Goal: Download file/media: Download file/media

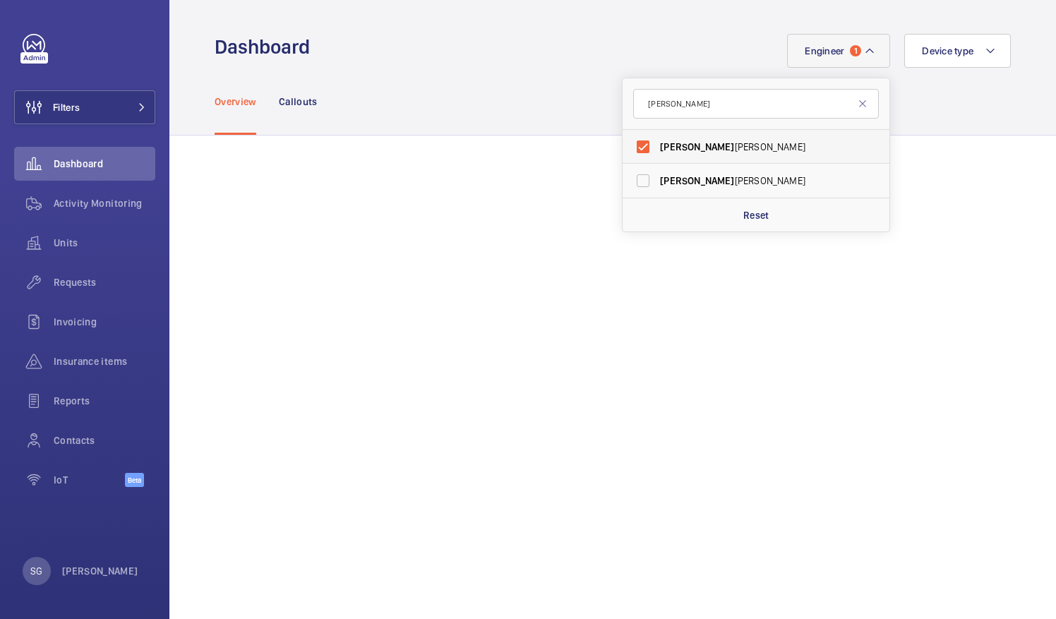
click at [635, 150] on label "[PERSON_NAME]" at bounding box center [746, 147] width 246 height 34
click at [635, 150] on input "[PERSON_NAME]" at bounding box center [643, 147] width 28 height 28
checkbox input "false"
click at [671, 103] on input "[PERSON_NAME]" at bounding box center [756, 104] width 246 height 30
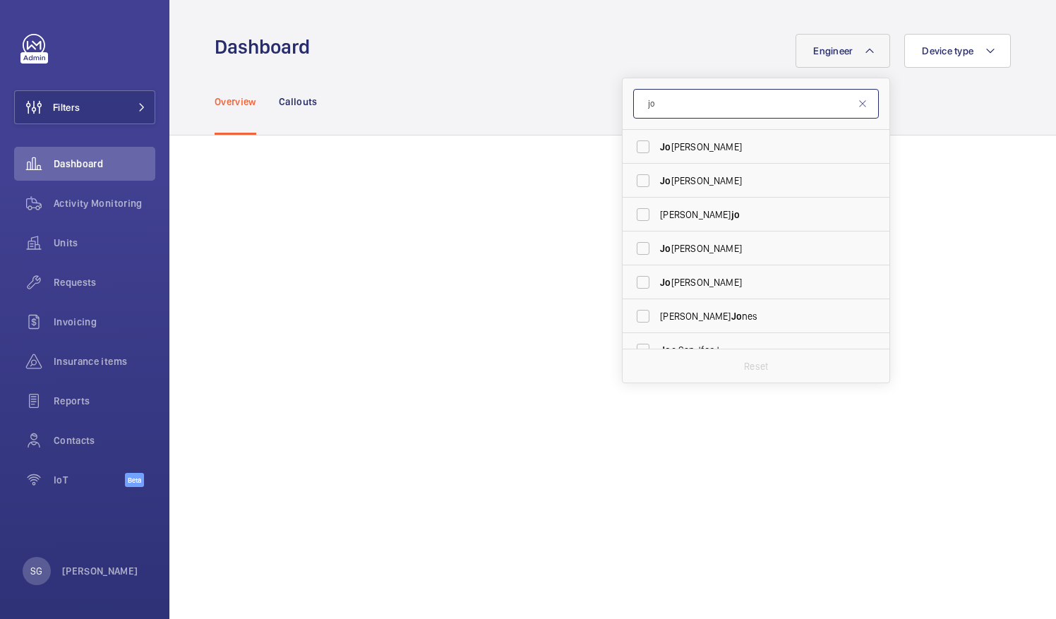
type input "j"
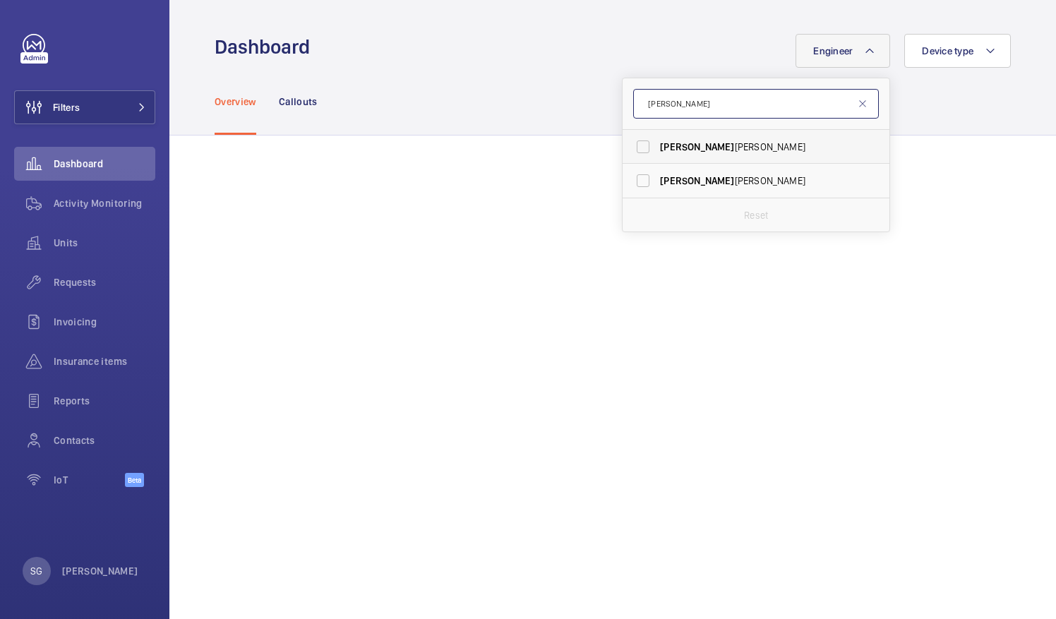
type input "[PERSON_NAME]"
click at [628, 147] on label "[PERSON_NAME]" at bounding box center [746, 147] width 246 height 34
click at [629, 147] on input "[PERSON_NAME]" at bounding box center [643, 147] width 28 height 28
checkbox input "true"
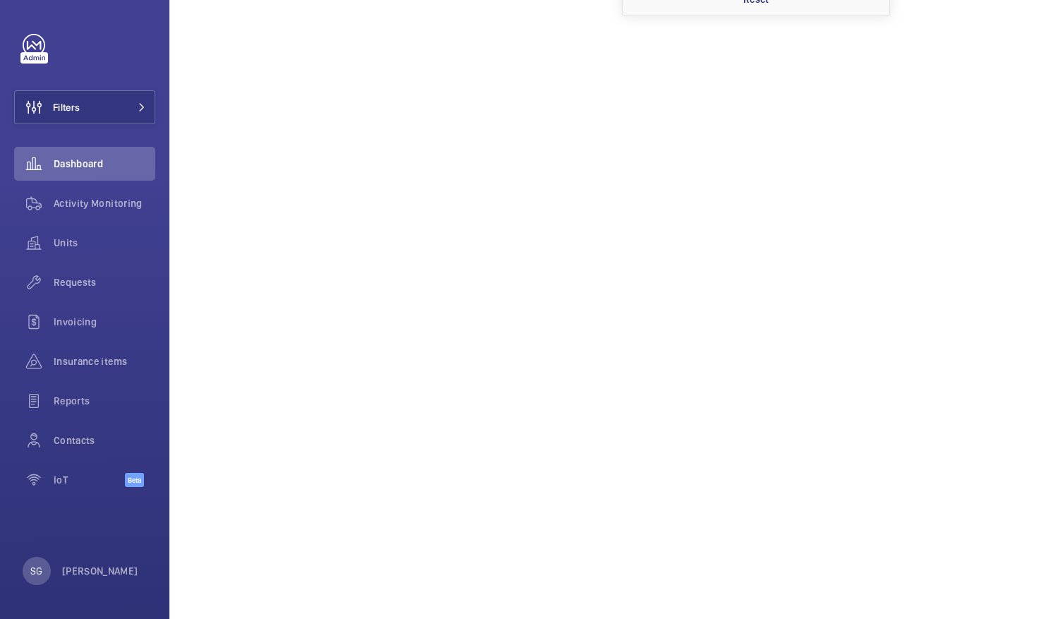
scroll to position [233, 0]
click at [82, 205] on span "Activity Monitoring" at bounding box center [105, 203] width 102 height 14
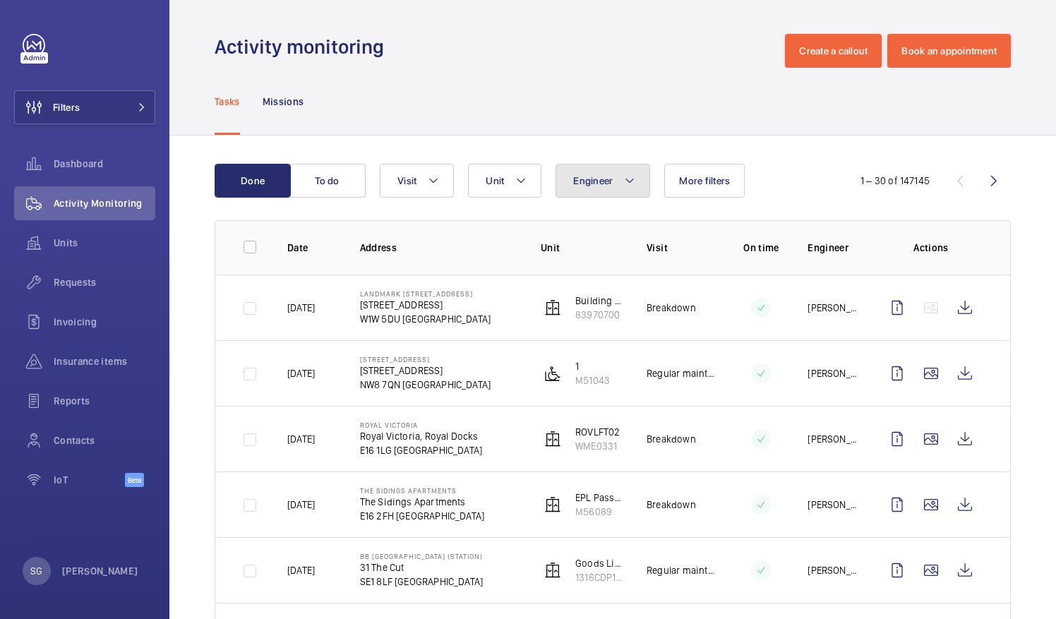
click at [630, 174] on mat-icon at bounding box center [629, 180] width 11 height 17
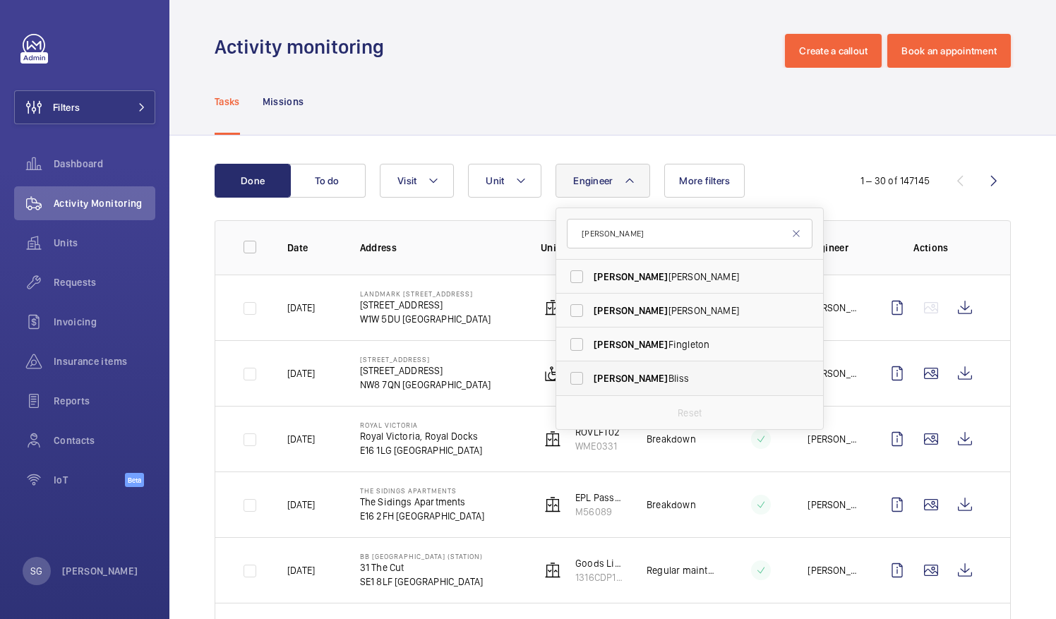
type input "[PERSON_NAME]"
click at [574, 378] on label "[PERSON_NAME]" at bounding box center [679, 379] width 246 height 34
click at [574, 378] on input "[PERSON_NAME]" at bounding box center [577, 378] width 28 height 28
checkbox input "true"
click at [515, 97] on div "Tasks Missions" at bounding box center [613, 101] width 796 height 67
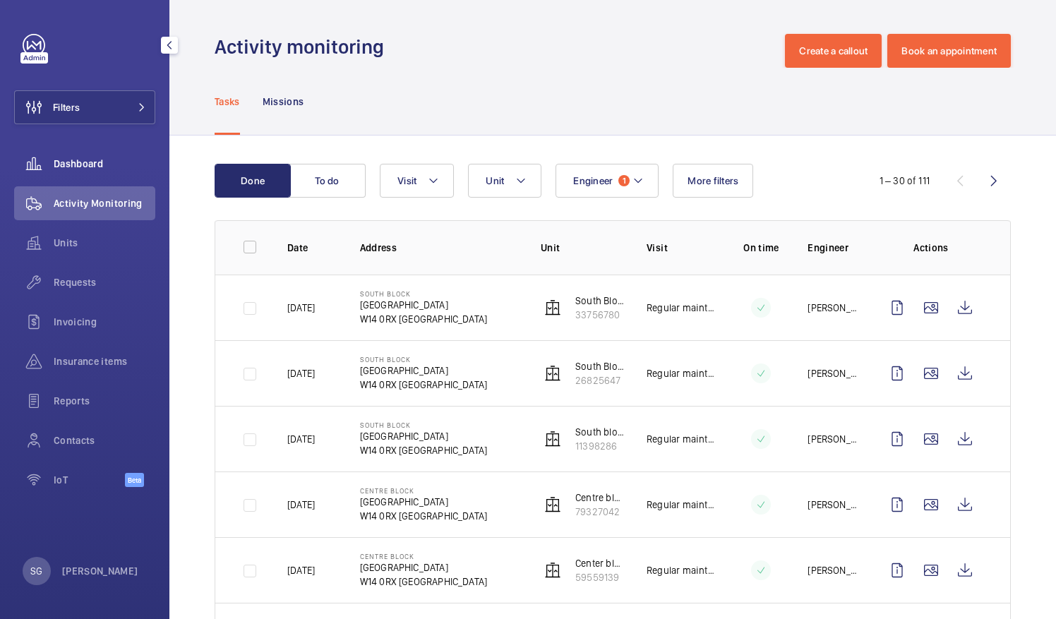
click at [79, 157] on span "Dashboard" at bounding box center [105, 164] width 102 height 14
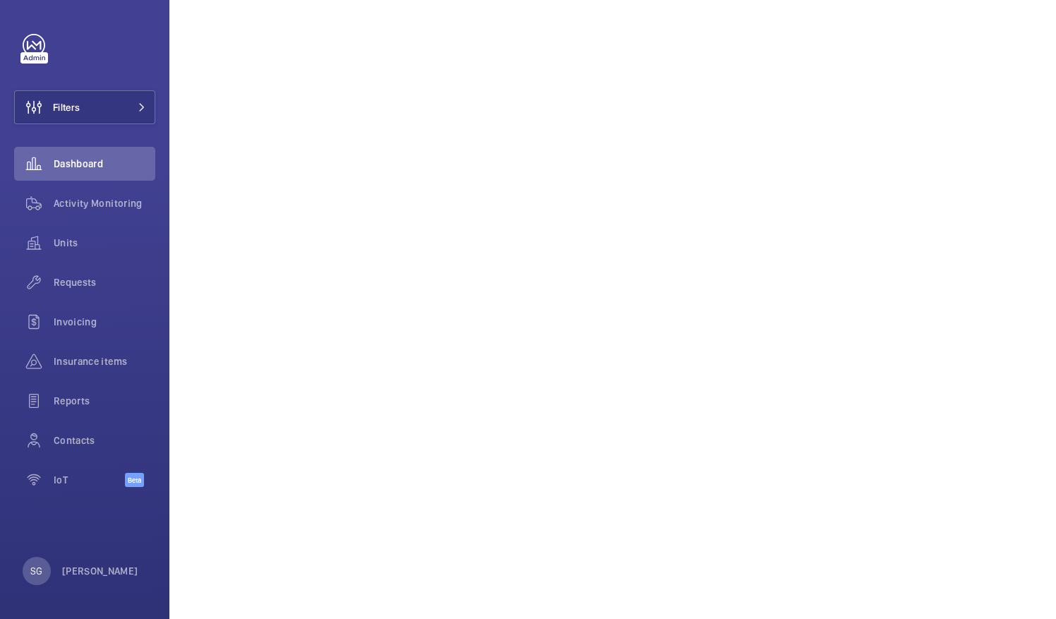
scroll to position [274, 0]
click at [105, 212] on div "Activity Monitoring" at bounding box center [84, 203] width 141 height 34
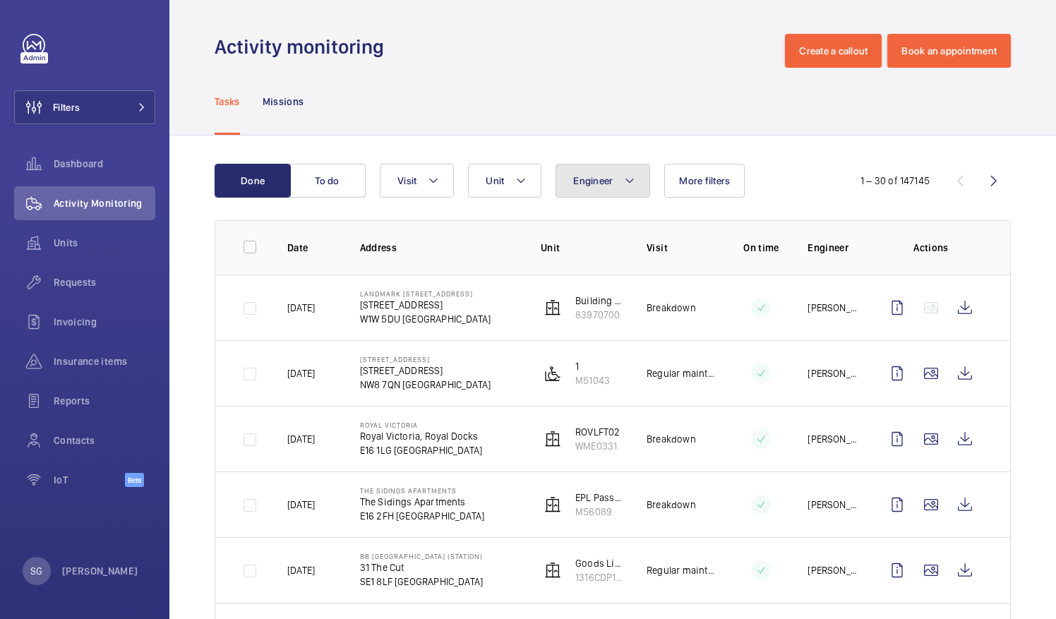
click at [602, 183] on span "Engineer" at bounding box center [593, 180] width 40 height 11
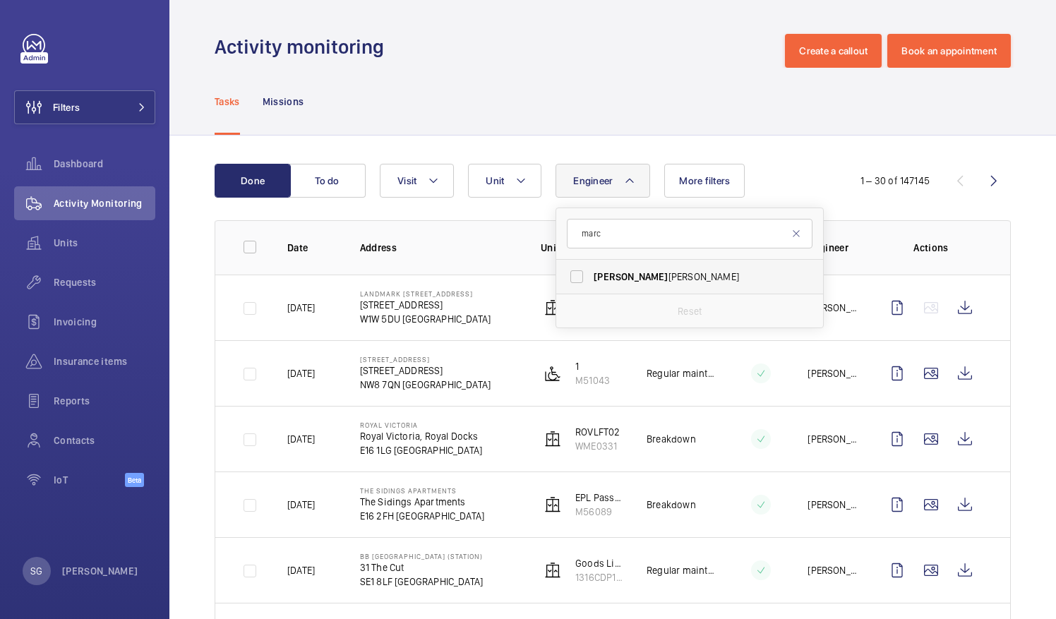
type input "marc"
click at [579, 272] on label "[PERSON_NAME]" at bounding box center [679, 277] width 246 height 34
click at [579, 272] on input "[PERSON_NAME]" at bounding box center [577, 277] width 28 height 28
checkbox input "true"
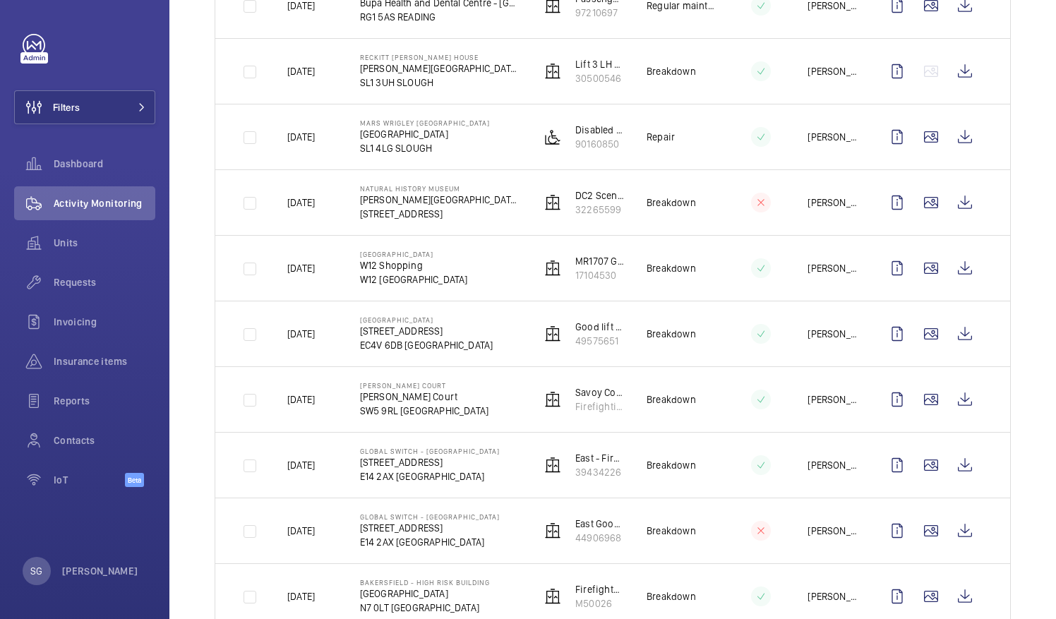
scroll to position [1092, 0]
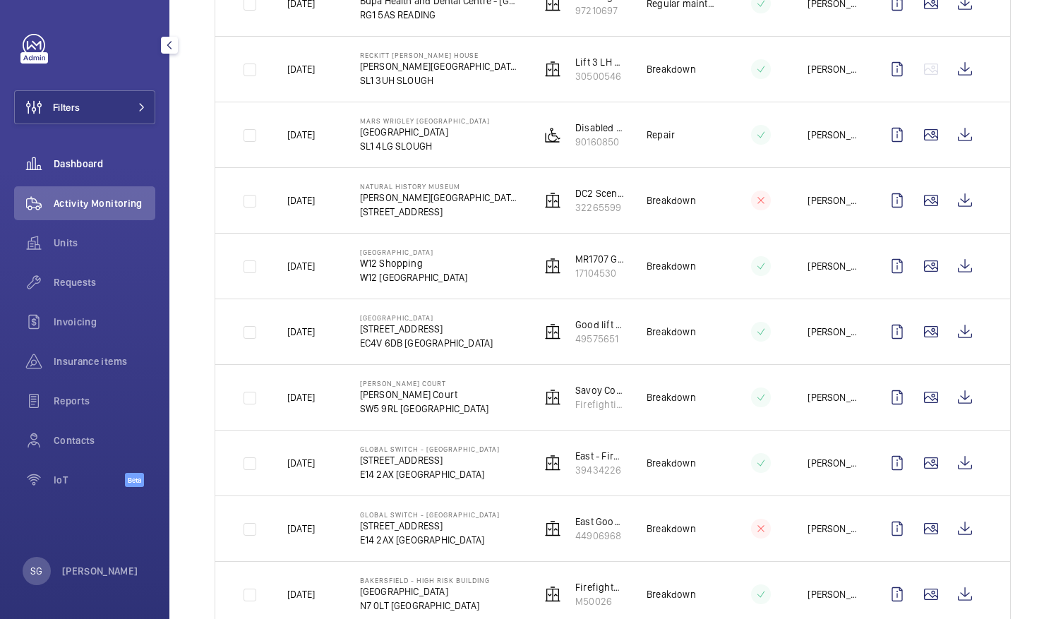
click at [130, 174] on div "Dashboard" at bounding box center [84, 164] width 141 height 34
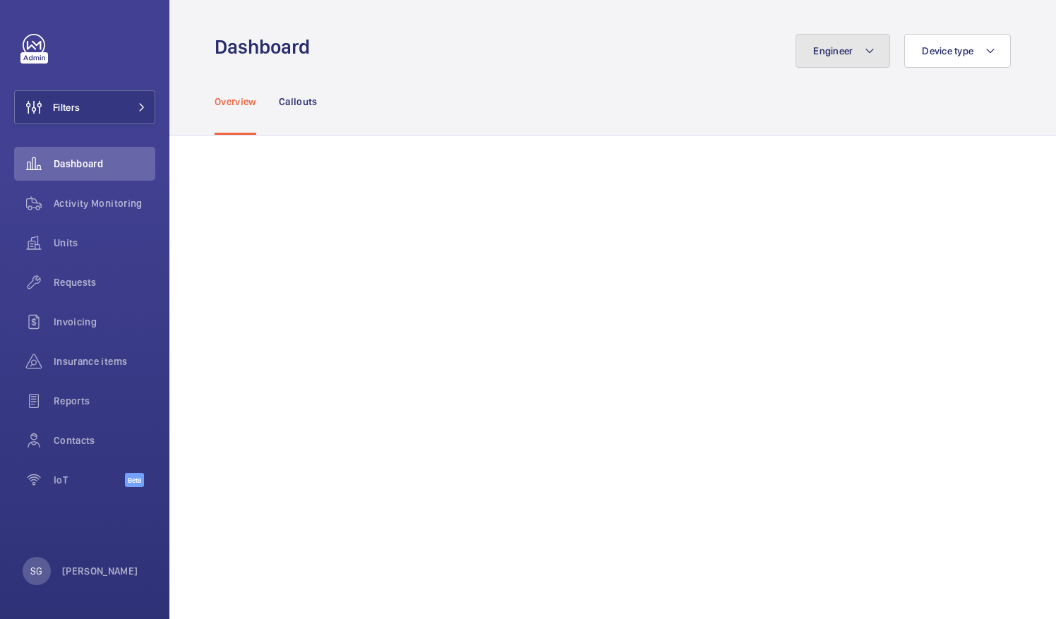
click at [824, 54] on span "Engineer" at bounding box center [833, 50] width 40 height 11
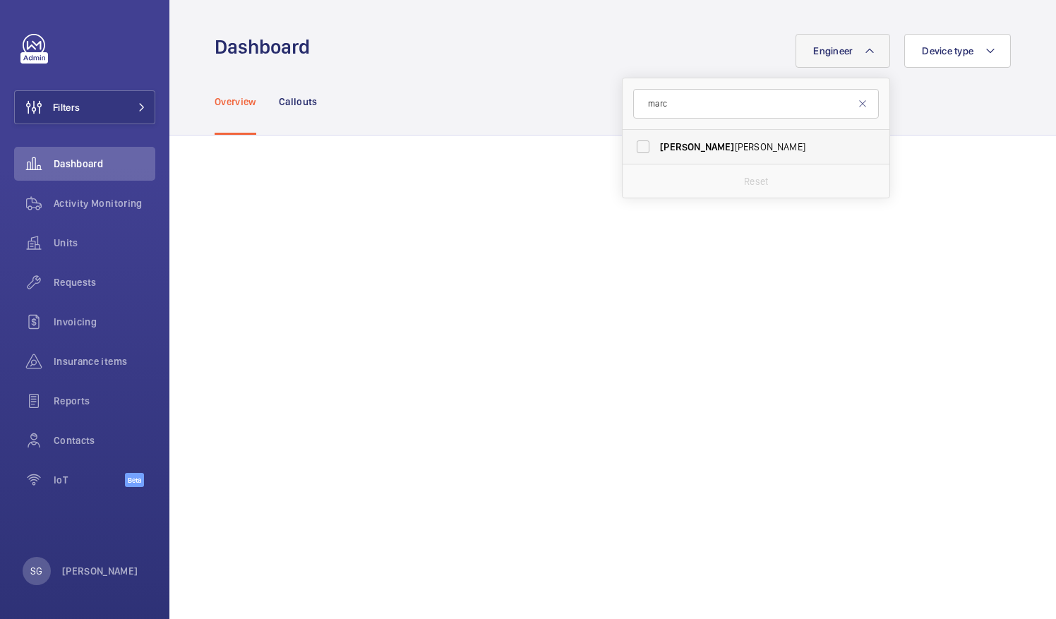
type input "marc"
click at [634, 145] on label "[PERSON_NAME]" at bounding box center [746, 147] width 246 height 34
click at [634, 145] on input "[PERSON_NAME]" at bounding box center [643, 147] width 28 height 28
checkbox input "true"
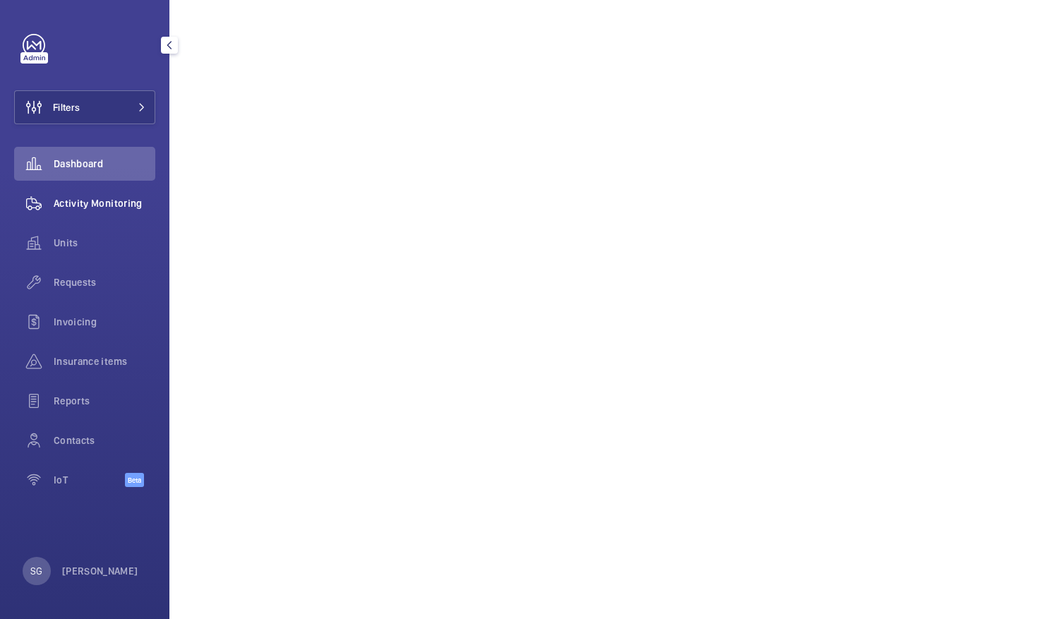
click at [94, 205] on span "Activity Monitoring" at bounding box center [105, 203] width 102 height 14
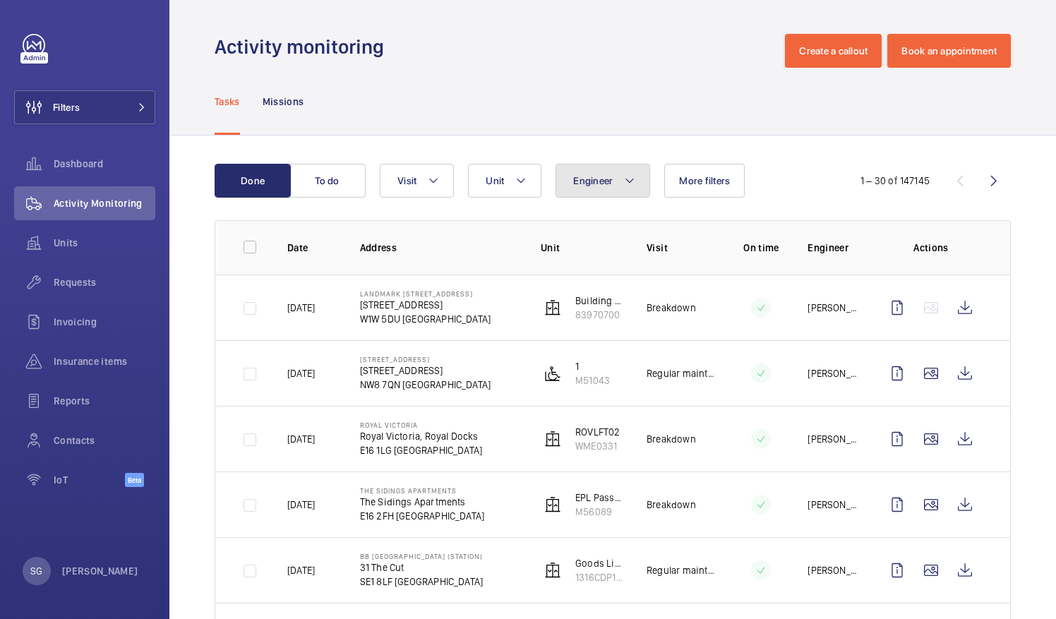
click at [602, 184] on span "Engineer" at bounding box center [593, 180] width 40 height 11
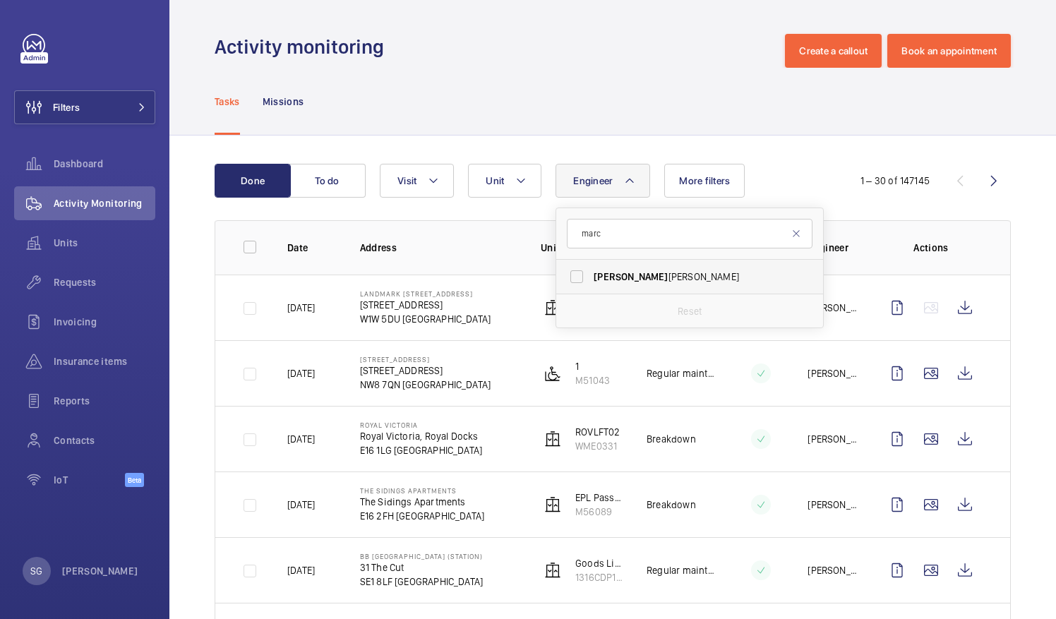
type input "marc"
click at [573, 278] on label "[PERSON_NAME]" at bounding box center [679, 277] width 246 height 34
click at [573, 278] on input "[PERSON_NAME]" at bounding box center [577, 277] width 28 height 28
checkbox input "true"
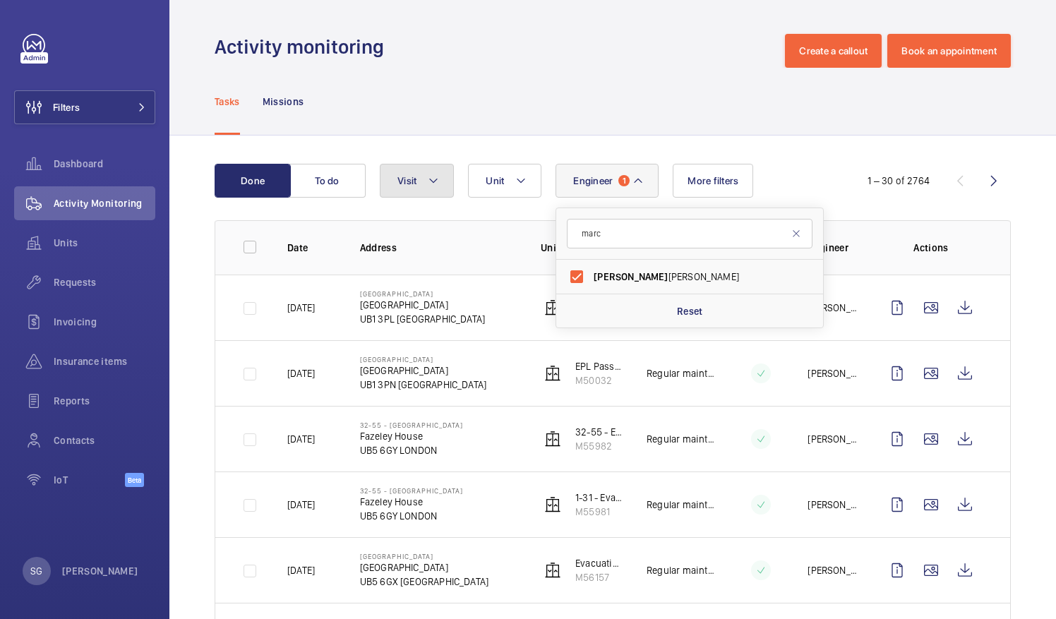
click at [442, 182] on button "Visit" at bounding box center [417, 181] width 74 height 34
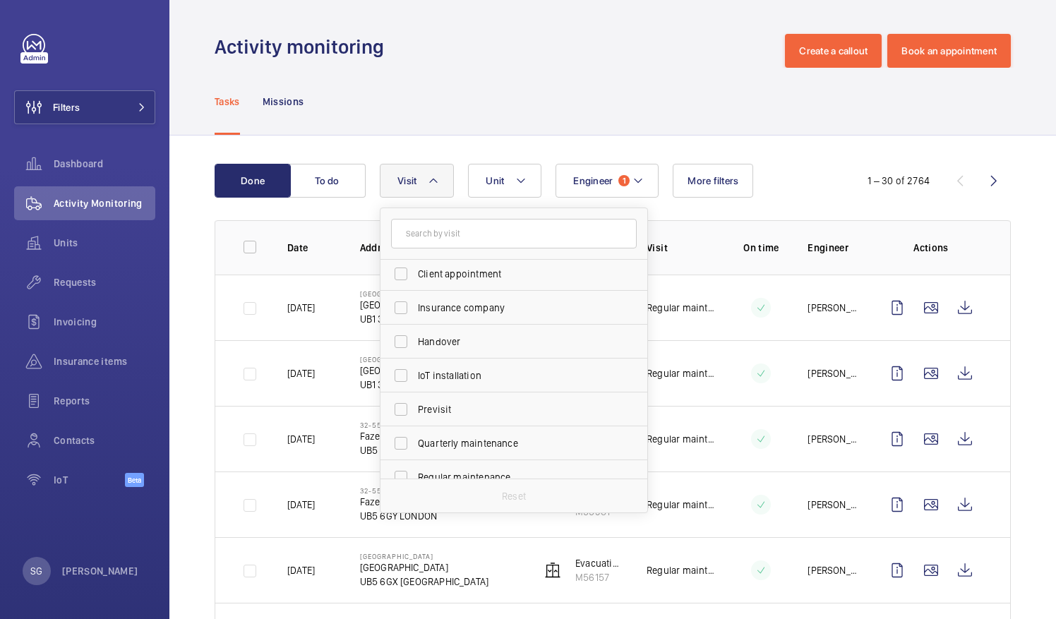
scroll to position [107, 0]
click at [402, 441] on label "Regular maintenance" at bounding box center [504, 441] width 246 height 34
click at [402, 441] on input "Regular maintenance" at bounding box center [401, 440] width 28 height 28
checkbox input "true"
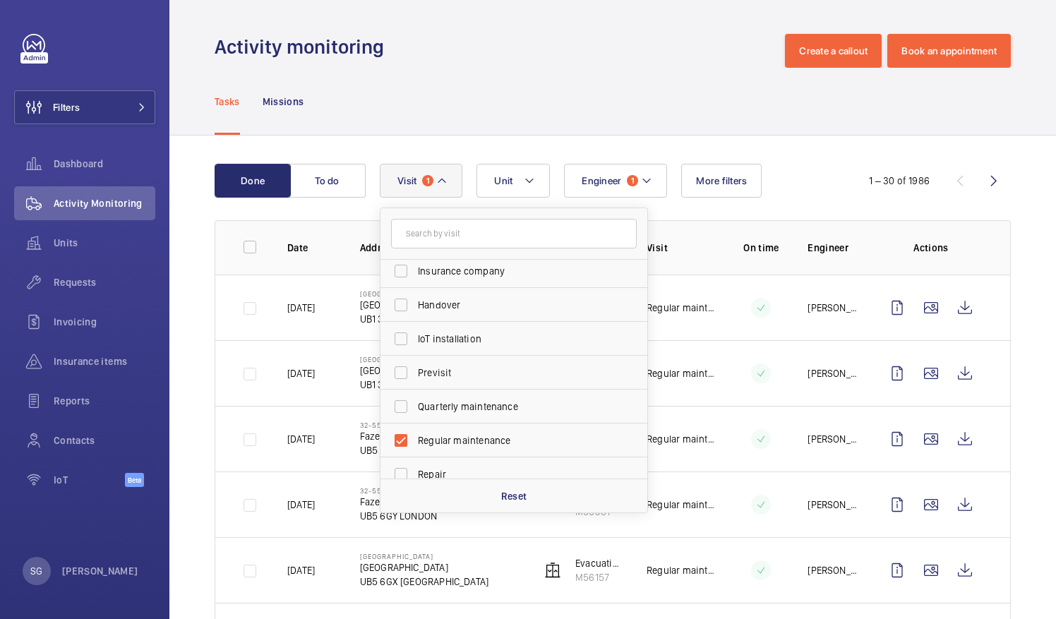
click at [998, 100] on div "Tasks Missions" at bounding box center [613, 101] width 796 height 67
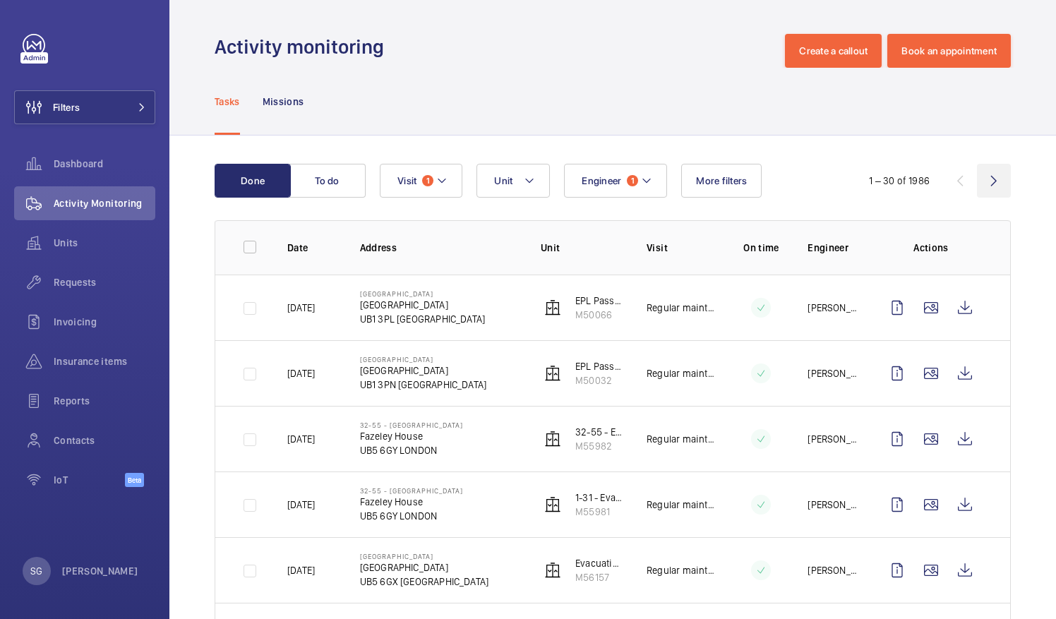
click at [982, 177] on wm-front-icon-button at bounding box center [994, 181] width 34 height 34
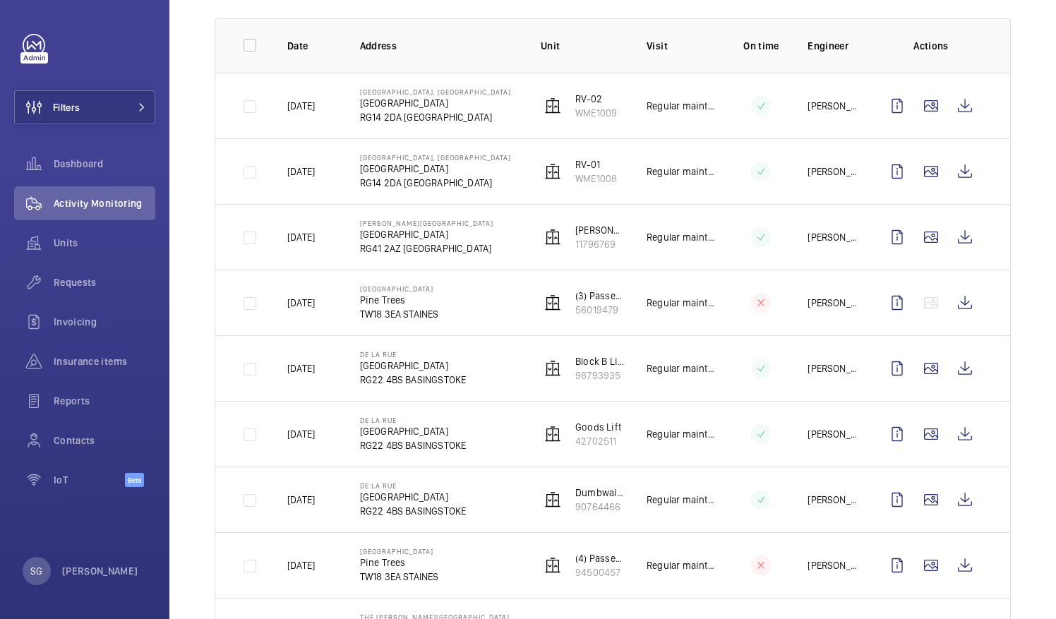
scroll to position [195, 0]
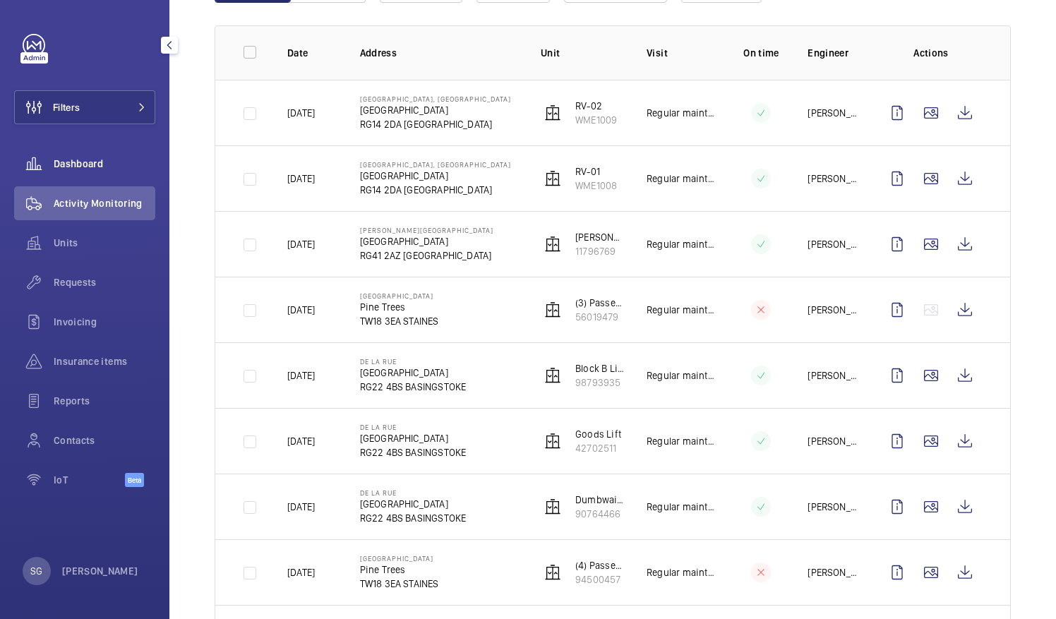
click at [120, 167] on span "Dashboard" at bounding box center [105, 164] width 102 height 14
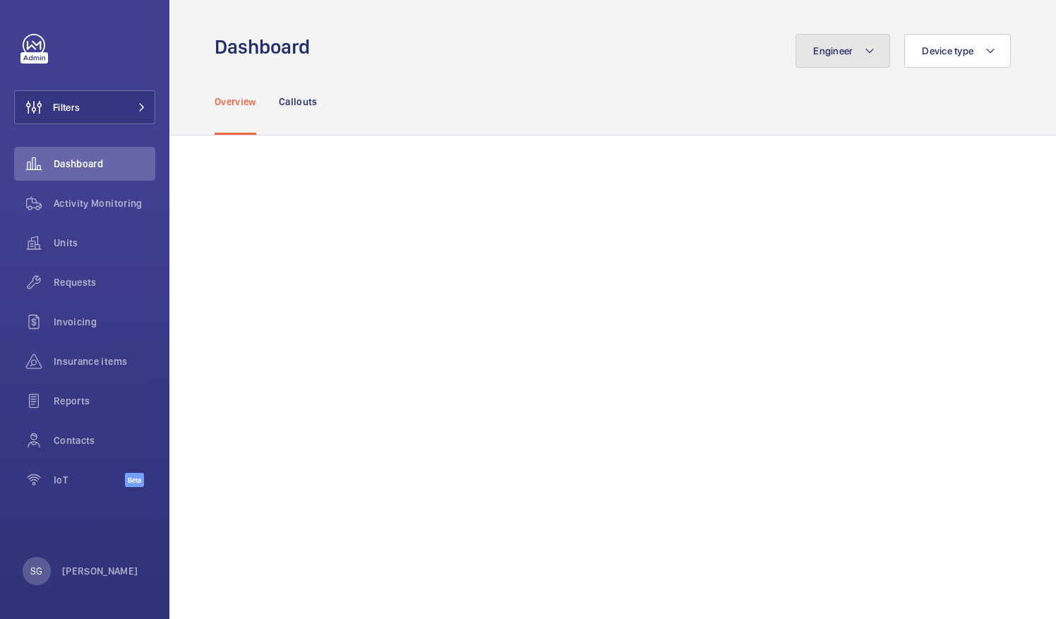
click at [874, 51] on button "Engineer" at bounding box center [843, 51] width 95 height 34
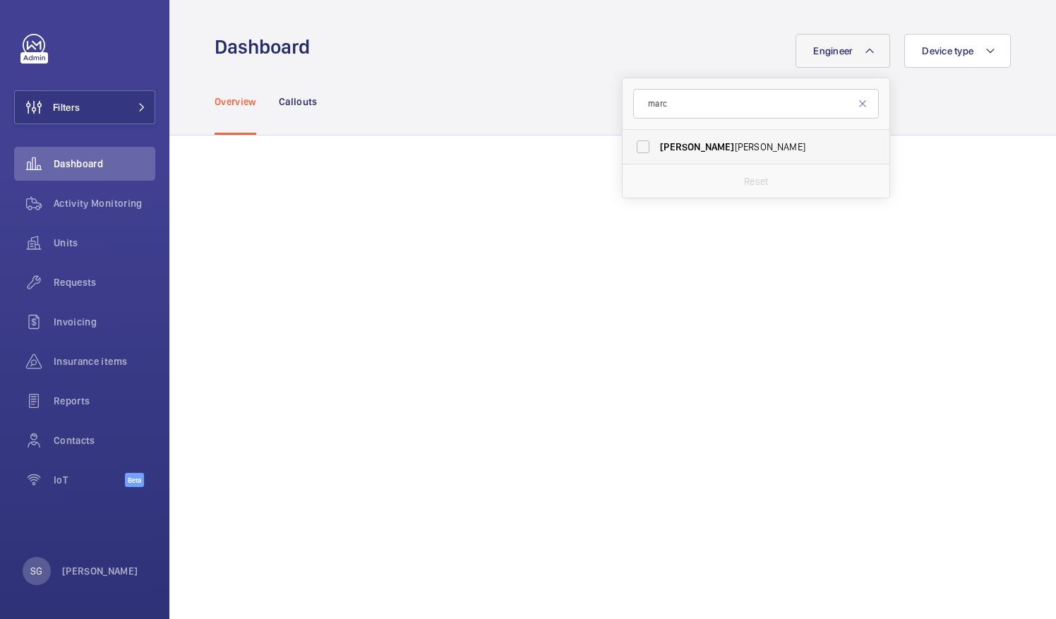
type input "marc"
click at [632, 151] on label "[PERSON_NAME]" at bounding box center [746, 147] width 246 height 34
click at [632, 151] on input "[PERSON_NAME]" at bounding box center [643, 147] width 28 height 28
click at [631, 144] on label "[PERSON_NAME]" at bounding box center [746, 147] width 246 height 34
click at [631, 144] on input "[PERSON_NAME]" at bounding box center [643, 147] width 28 height 28
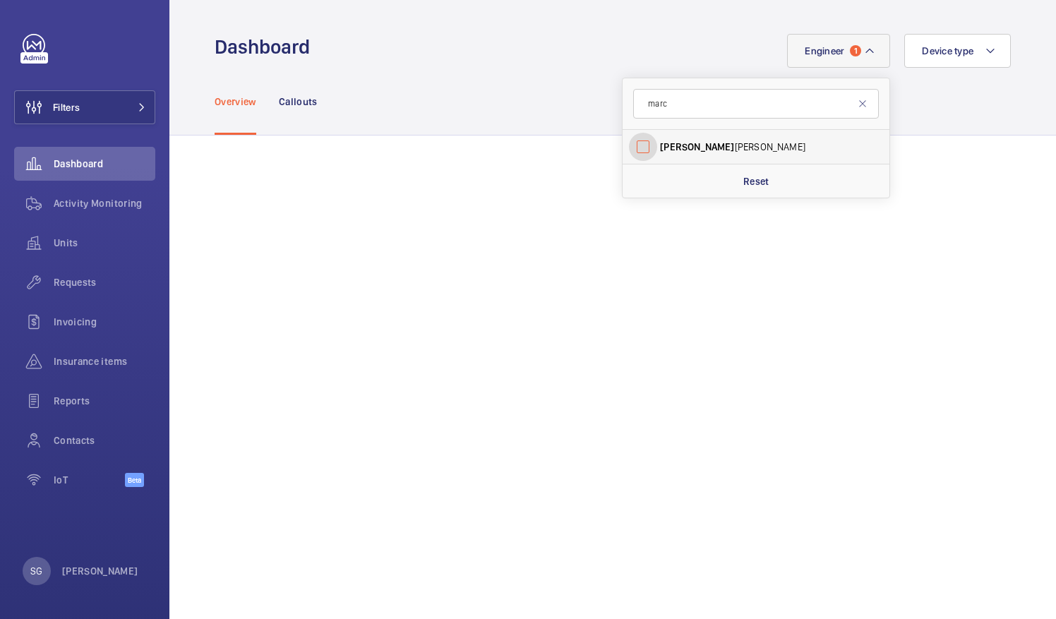
checkbox input "false"
click at [554, 64] on div "Engineer [PERSON_NAME] [PERSON_NAME] Reset Device type" at bounding box center [664, 51] width 693 height 34
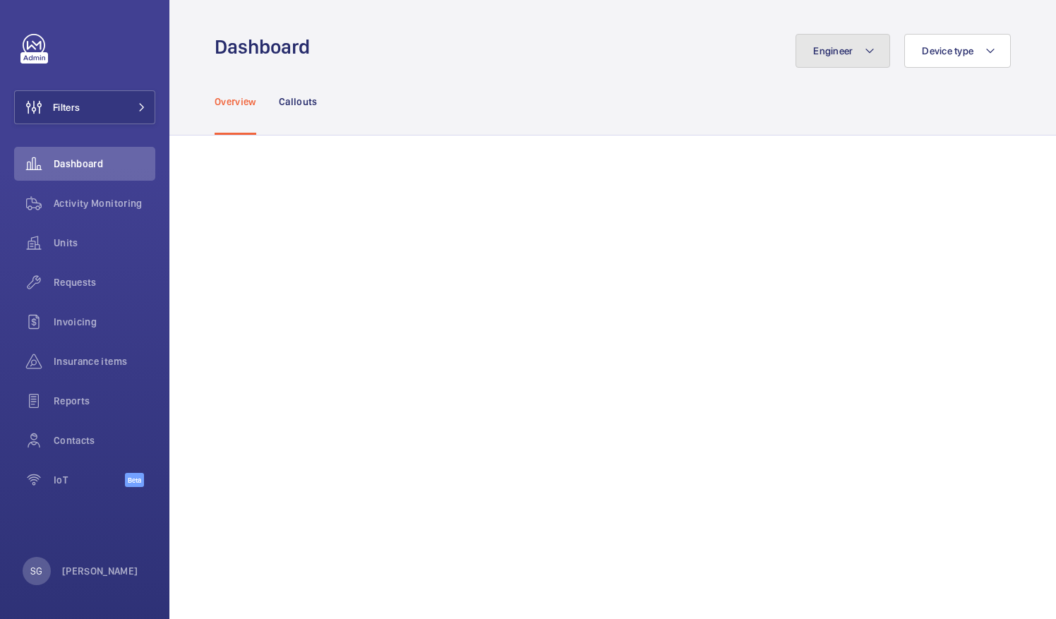
click at [854, 66] on button "Engineer" at bounding box center [843, 51] width 95 height 34
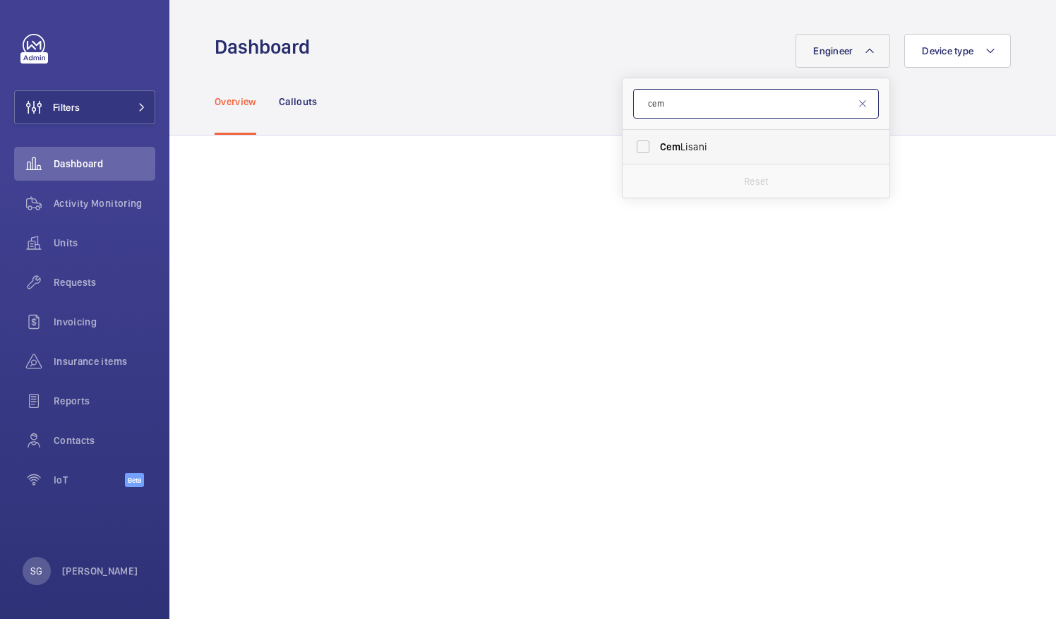
type input "cem"
click at [631, 150] on label "[PERSON_NAME]" at bounding box center [746, 147] width 246 height 34
click at [631, 150] on input "[PERSON_NAME]" at bounding box center [643, 147] width 28 height 28
checkbox input "true"
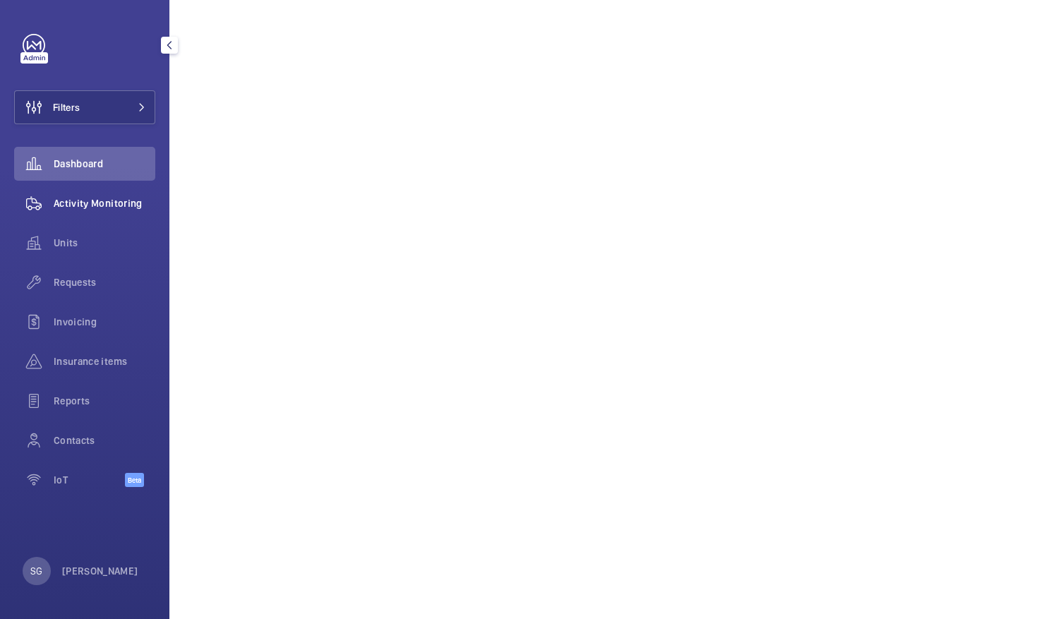
click at [112, 210] on div "Activity Monitoring" at bounding box center [84, 203] width 141 height 34
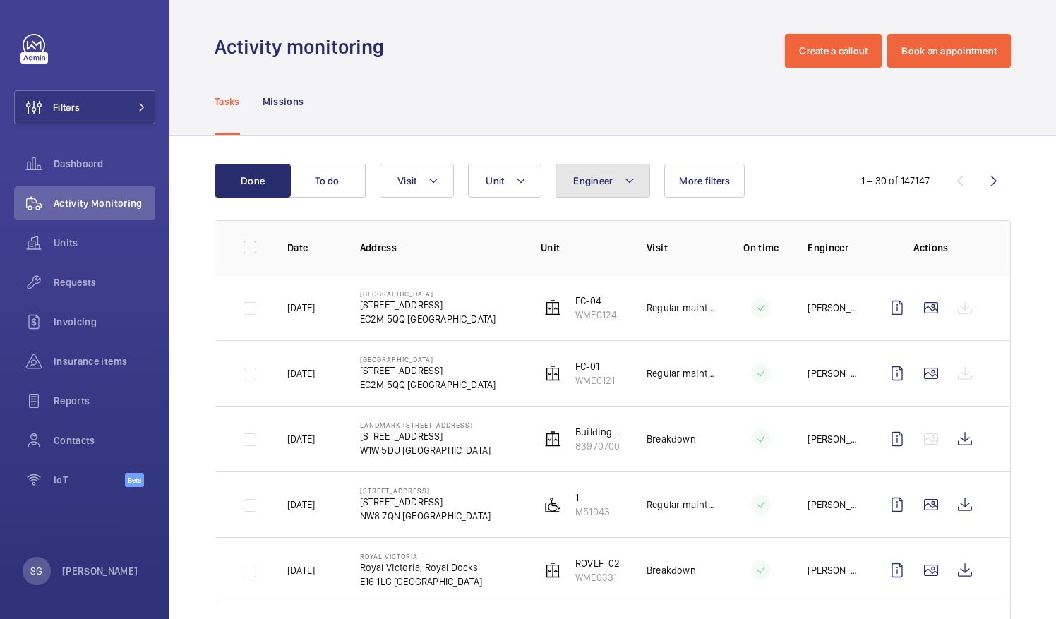
click at [600, 177] on span "Engineer" at bounding box center [593, 180] width 40 height 11
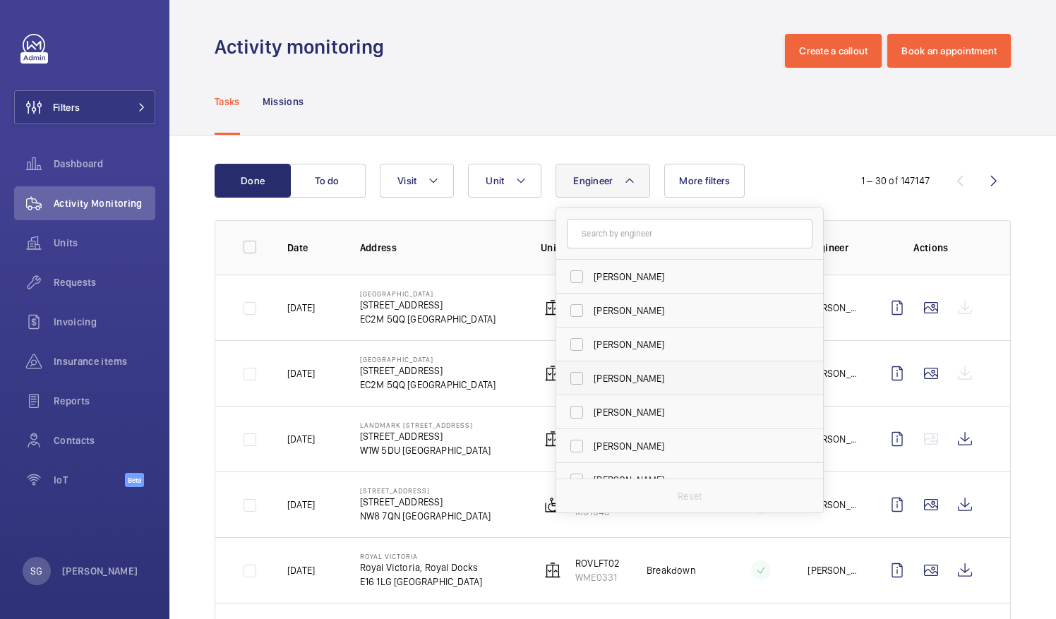
click at [608, 364] on label "[PERSON_NAME]" at bounding box center [679, 379] width 246 height 34
click at [591, 364] on input "[PERSON_NAME]" at bounding box center [577, 378] width 28 height 28
click at [580, 376] on label "[PERSON_NAME]" at bounding box center [679, 379] width 246 height 34
click at [580, 376] on input "[PERSON_NAME]" at bounding box center [577, 378] width 28 height 28
checkbox input "false"
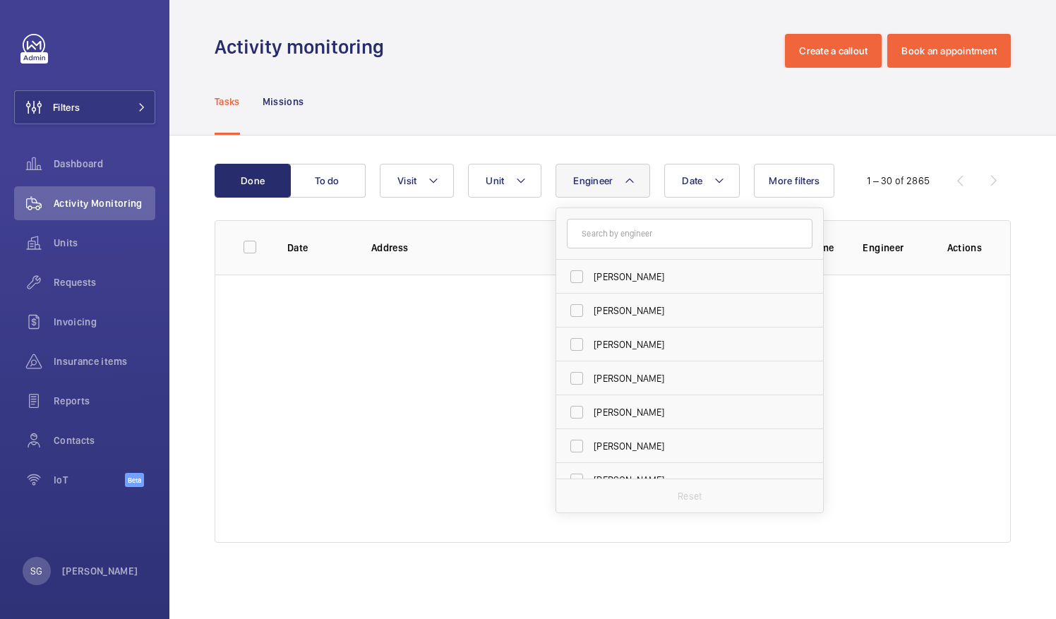
click at [665, 90] on div "Tasks Missions" at bounding box center [613, 101] width 796 height 67
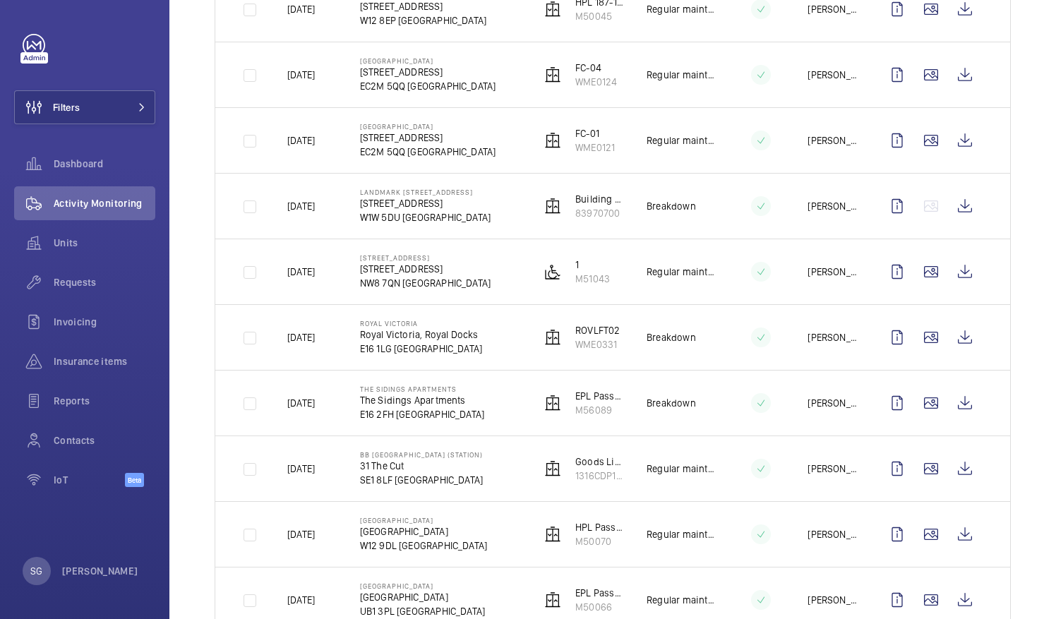
scroll to position [40, 0]
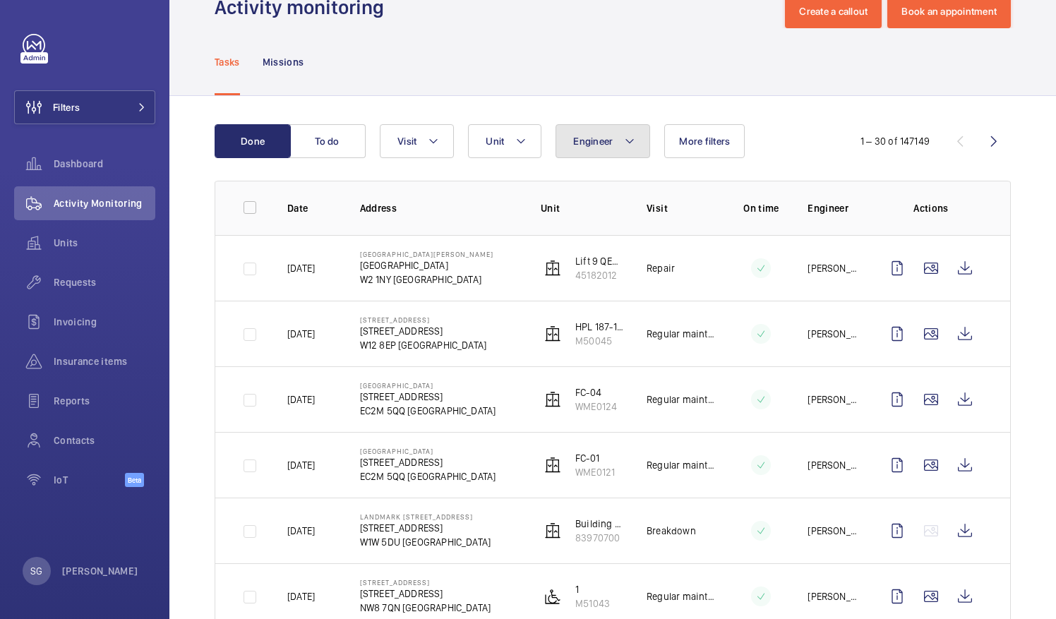
click at [602, 154] on button "Engineer" at bounding box center [603, 141] width 95 height 34
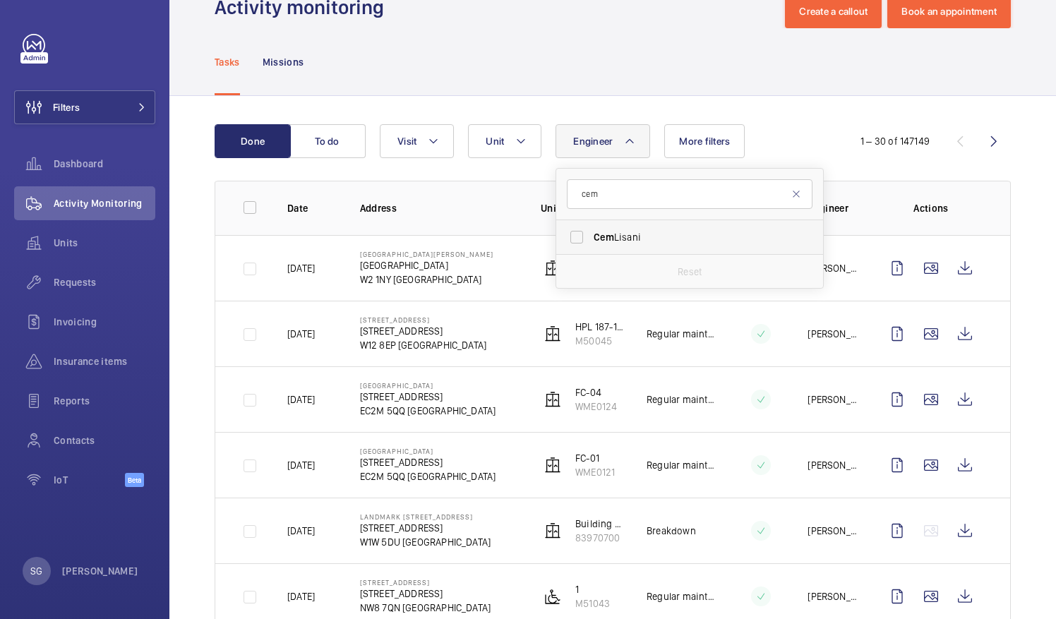
type input "cem"
click at [583, 237] on label "[PERSON_NAME]" at bounding box center [679, 237] width 246 height 34
click at [583, 237] on input "[PERSON_NAME]" at bounding box center [577, 237] width 28 height 28
checkbox input "true"
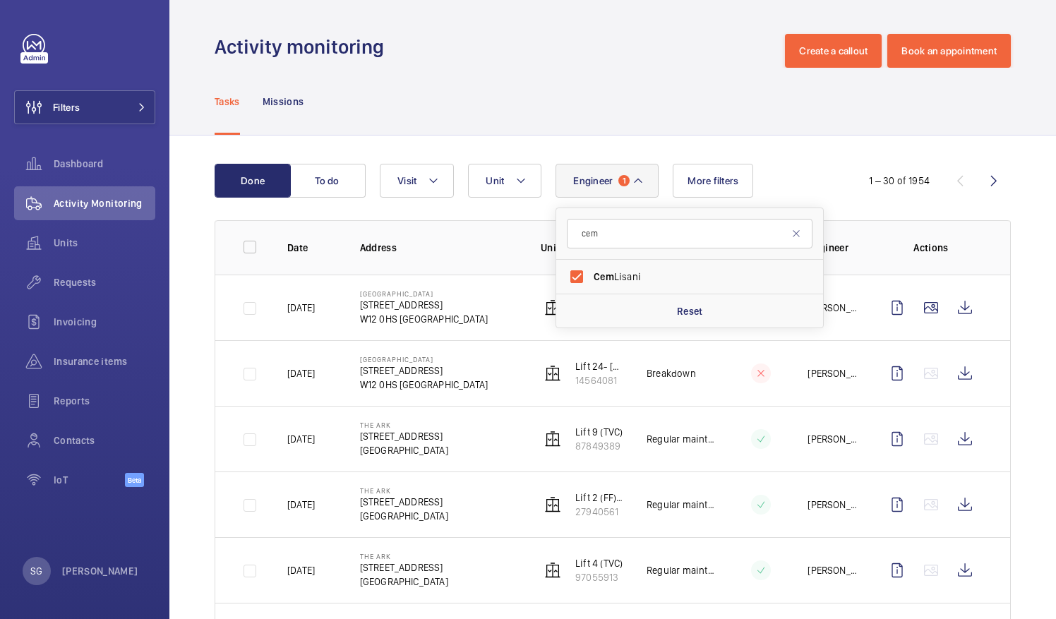
click at [953, 112] on div "Tasks Missions" at bounding box center [613, 101] width 796 height 67
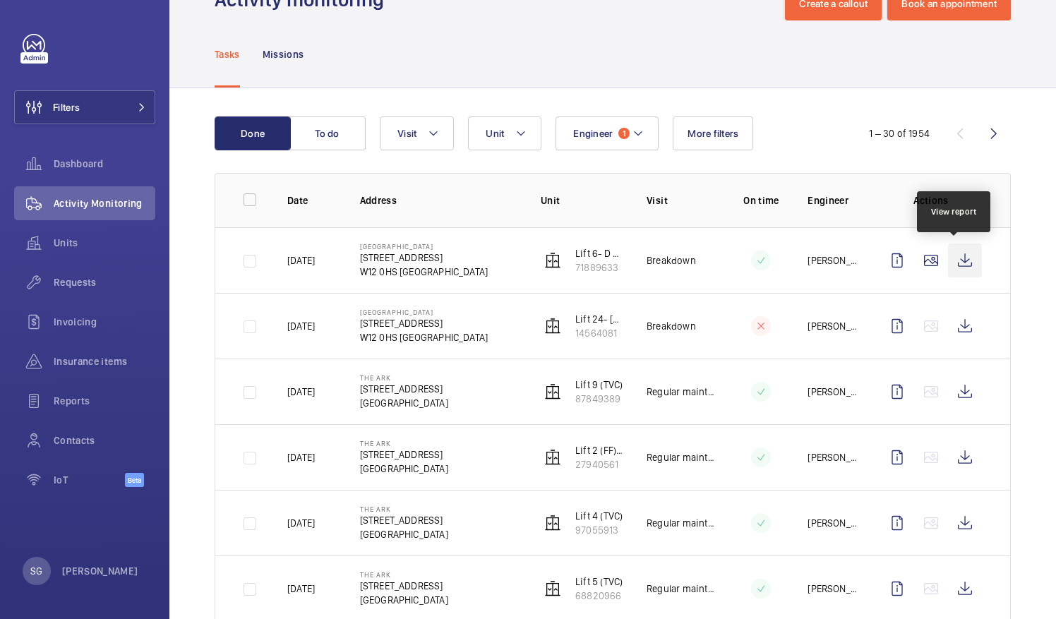
click at [954, 263] on wm-front-icon-button at bounding box center [965, 261] width 34 height 34
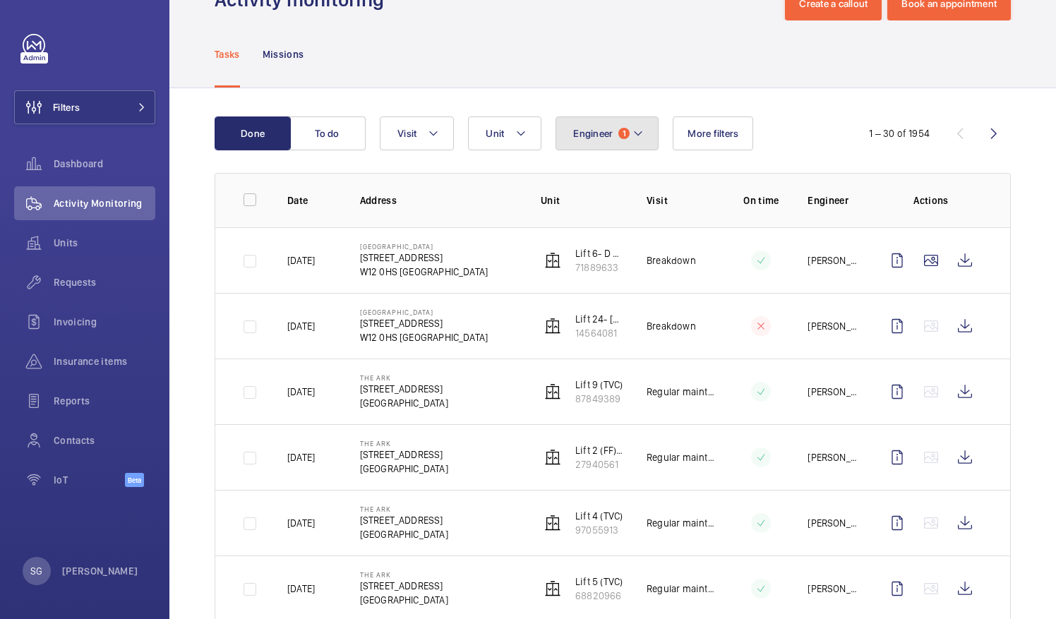
click at [638, 136] on mat-icon at bounding box center [638, 133] width 11 height 17
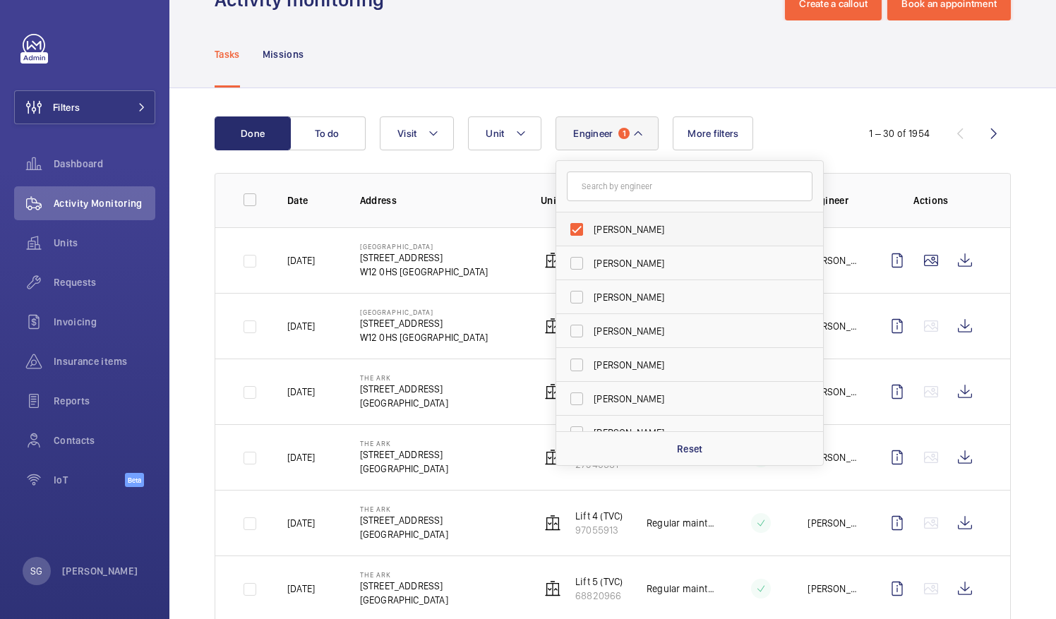
click at [582, 227] on label "[PERSON_NAME]" at bounding box center [679, 230] width 246 height 34
click at [582, 227] on input "[PERSON_NAME]" at bounding box center [577, 229] width 28 height 28
checkbox input "false"
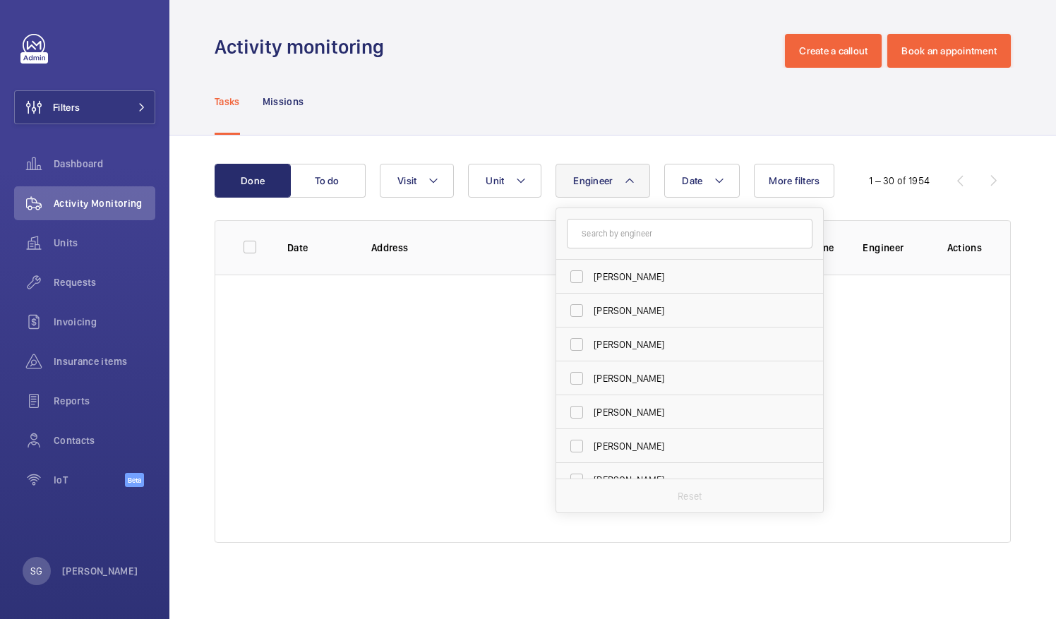
click at [558, 101] on div "Tasks Missions" at bounding box center [613, 101] width 796 height 67
